Goal: Task Accomplishment & Management: Use online tool/utility

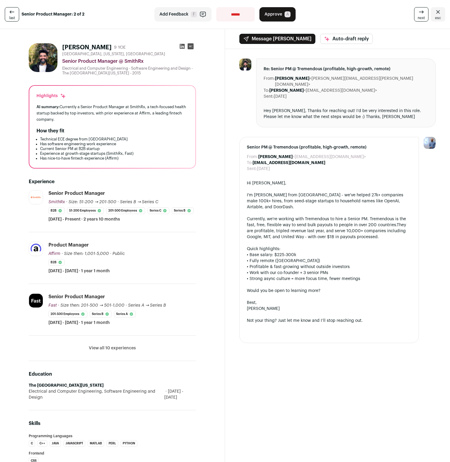
click at [115, 347] on button "View all 10 experiences" at bounding box center [112, 348] width 47 height 6
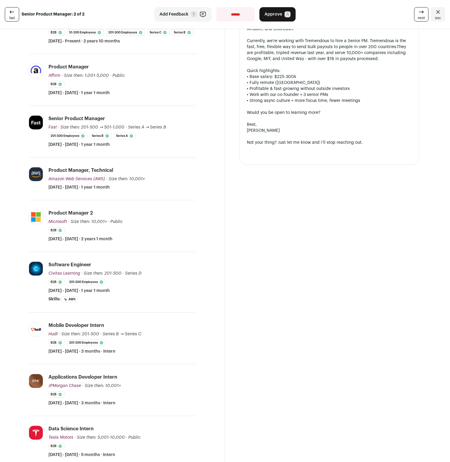
scroll to position [262, 0]
